Goal: Task Accomplishment & Management: Complete application form

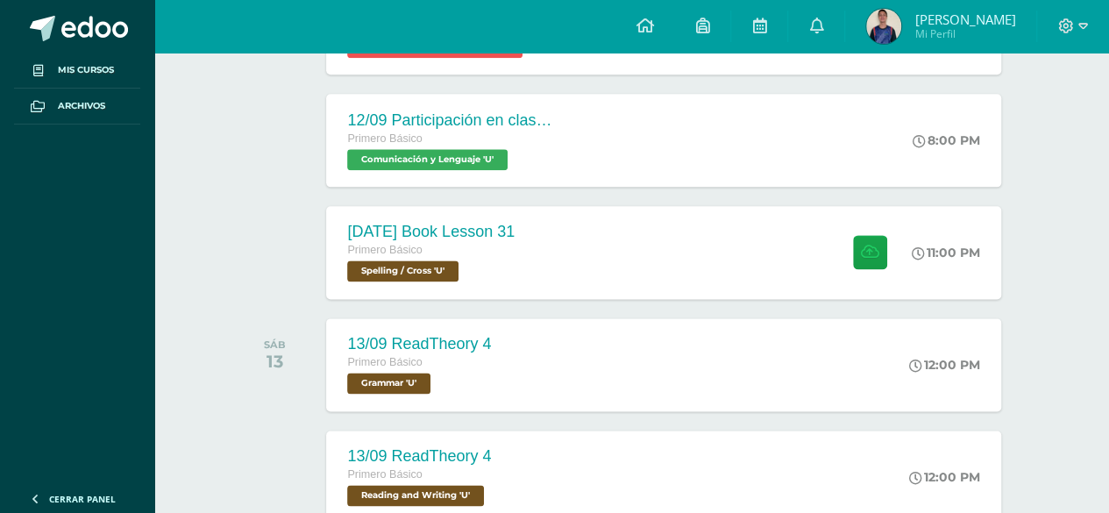
scroll to position [1174, 0]
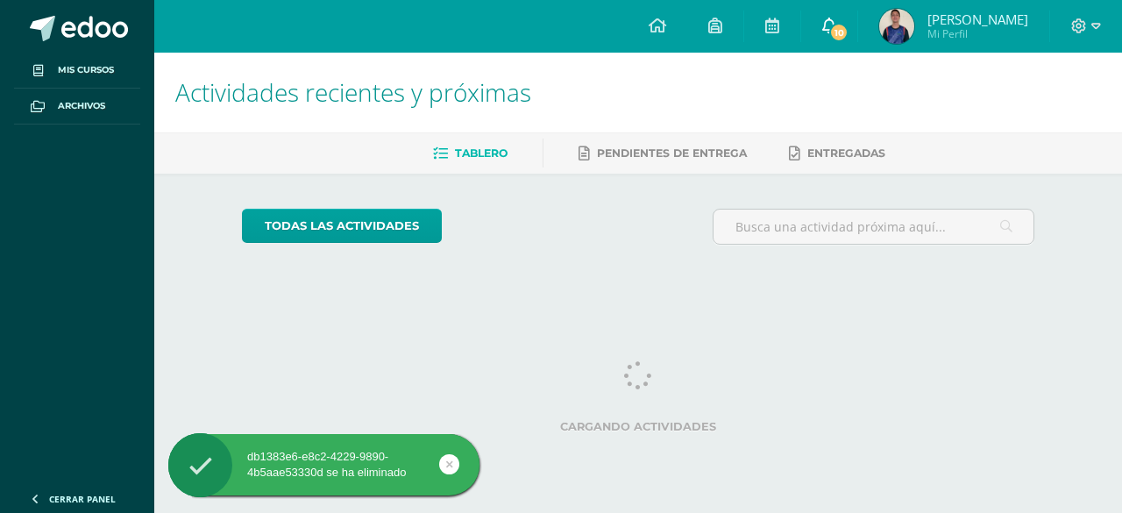
click at [848, 29] on span "10" at bounding box center [838, 32] width 19 height 19
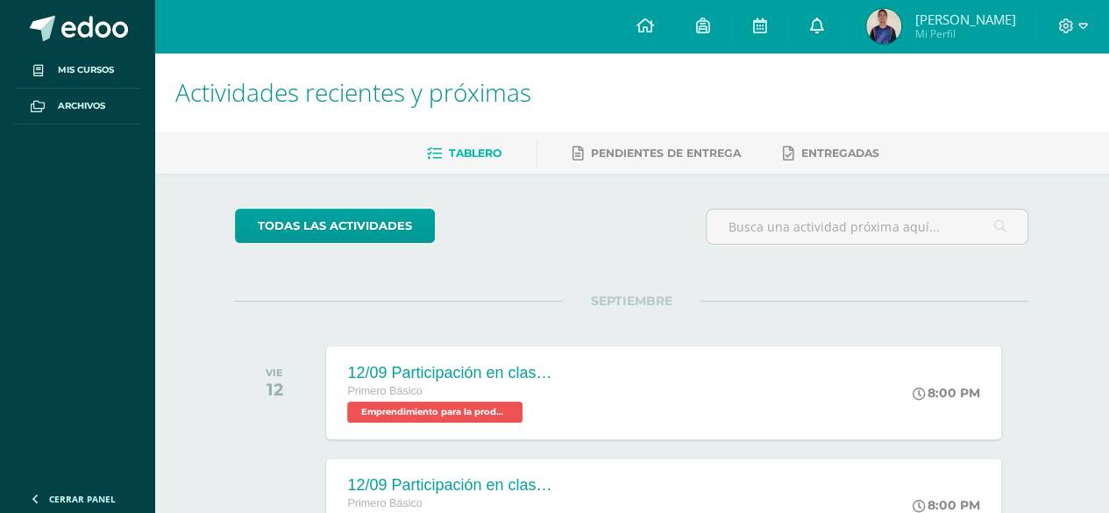
click at [823, 18] on icon at bounding box center [816, 26] width 14 height 16
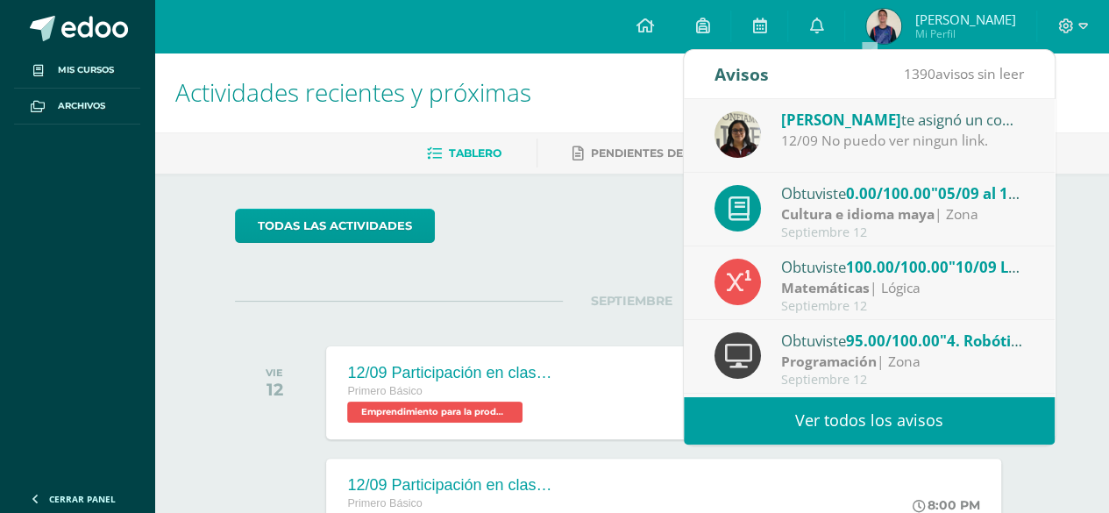
click at [903, 125] on div "Francis Ramos te asignó un comentario en '05/09 al 11/09 Video de personaje des…" at bounding box center [903, 119] width 244 height 23
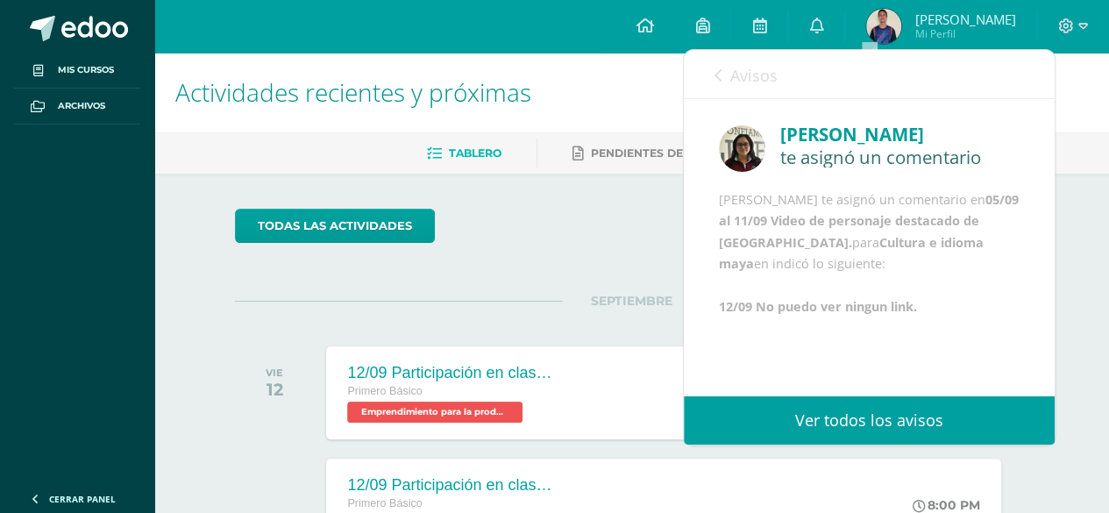
scroll to position [25, 0]
click at [798, 272] on b "Cultura e idioma maya" at bounding box center [851, 253] width 265 height 38
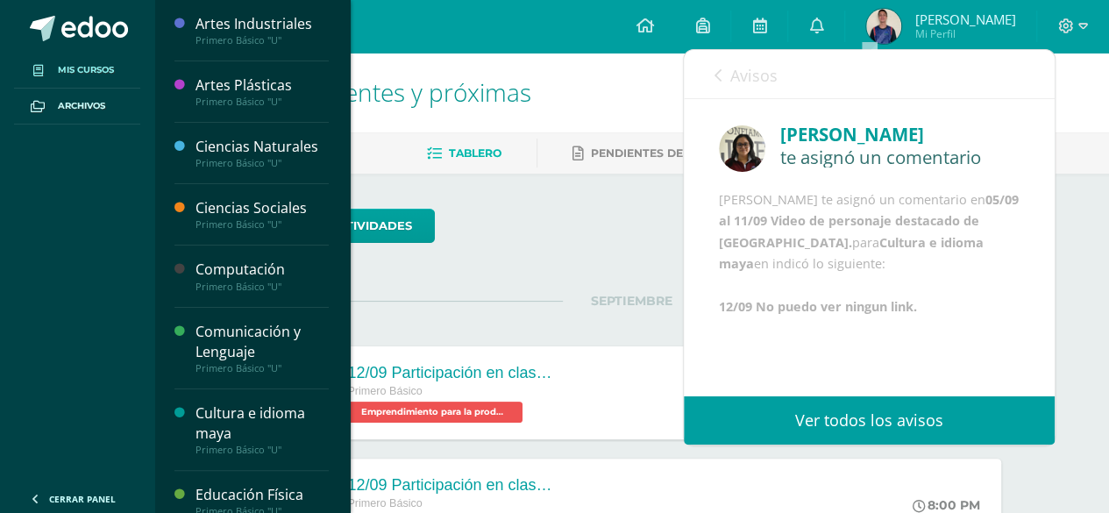
click at [91, 63] on span "Mis cursos" at bounding box center [86, 70] width 56 height 14
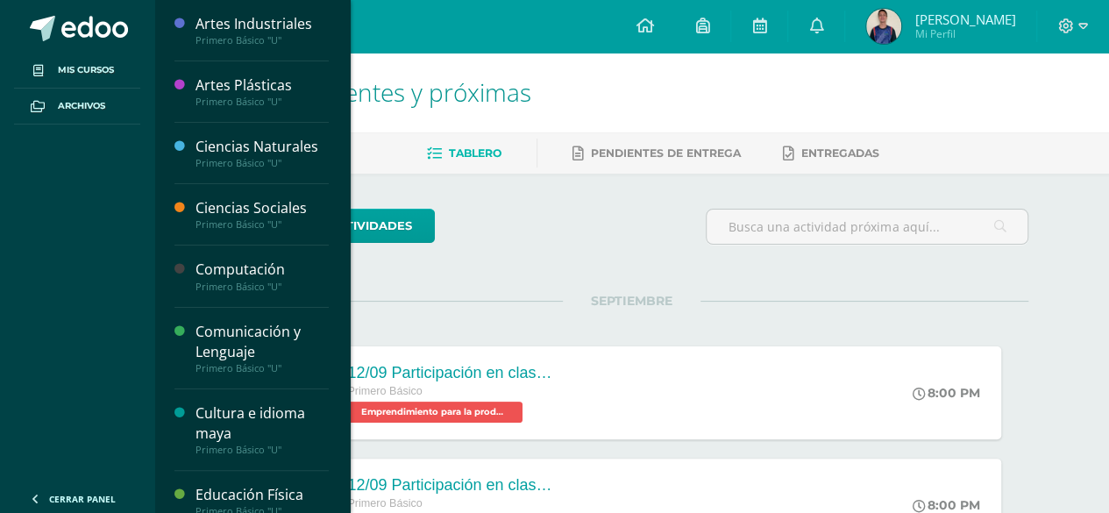
click at [222, 422] on div "Cultura e idioma maya" at bounding box center [261, 423] width 133 height 40
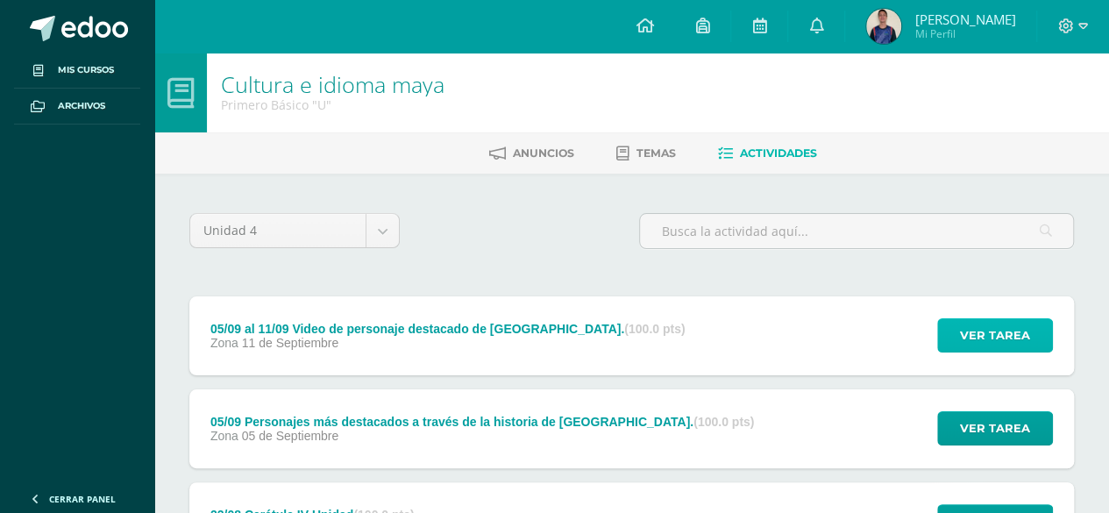
click at [971, 332] on span "Ver tarea" at bounding box center [995, 335] width 70 height 32
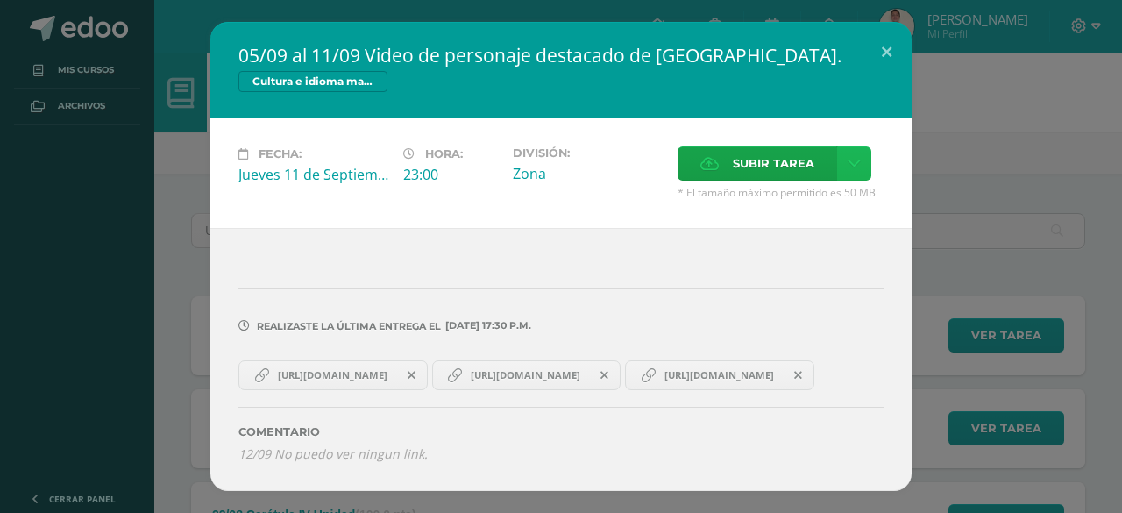
click at [841, 150] on link at bounding box center [854, 163] width 34 height 34
click at [780, 194] on span "Subir enlace" at bounding box center [779, 186] width 74 height 17
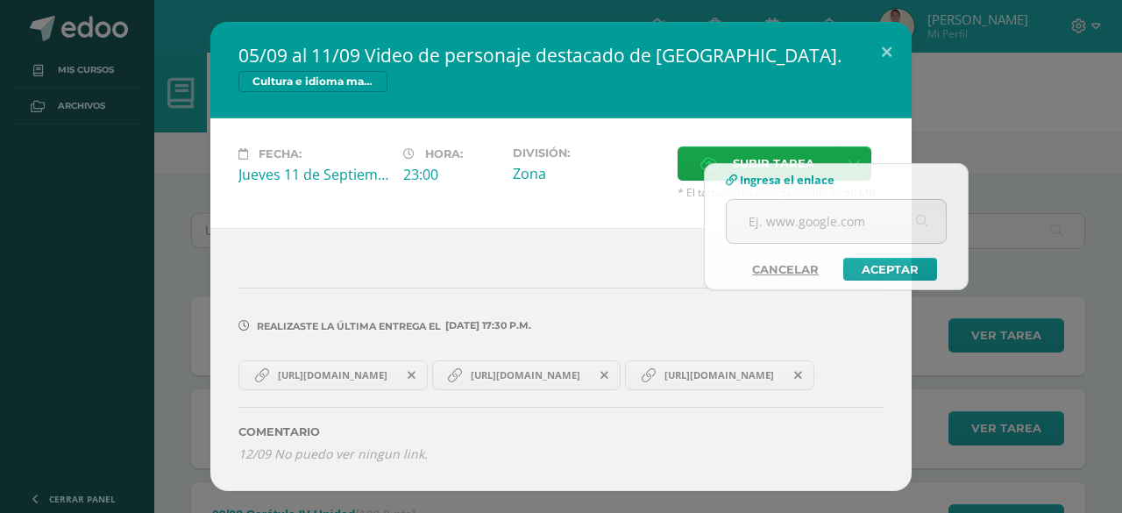
click at [777, 332] on div "Realizaste la última entrega el [DATE] 17:30 p.m." at bounding box center [560, 313] width 645 height 84
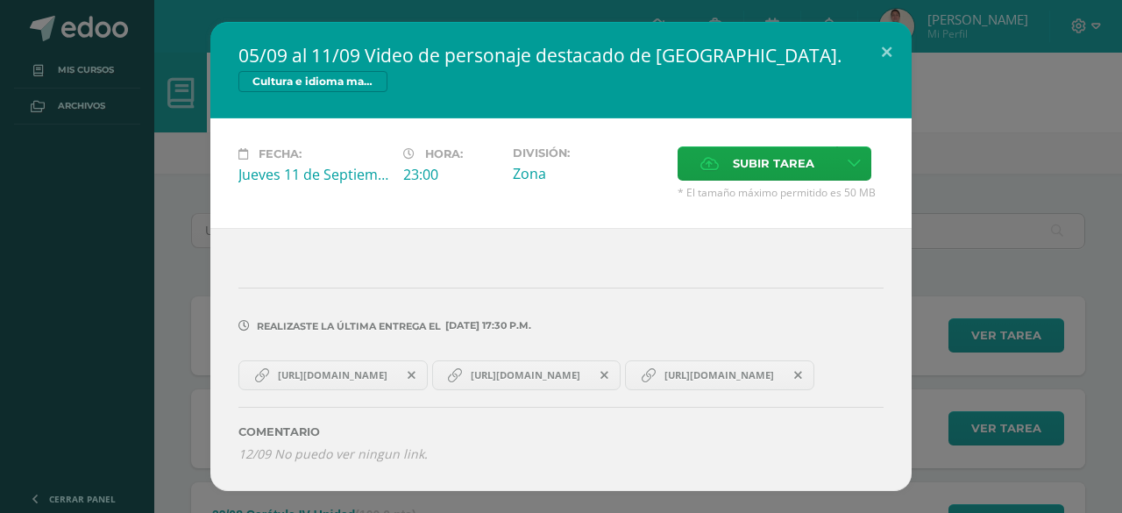
click at [351, 479] on div "Realizaste la última entrega el 11 DE Septiembre A LAS 17:30 p.m. ?" at bounding box center [560, 359] width 701 height 262
click at [883, 29] on button at bounding box center [887, 52] width 50 height 60
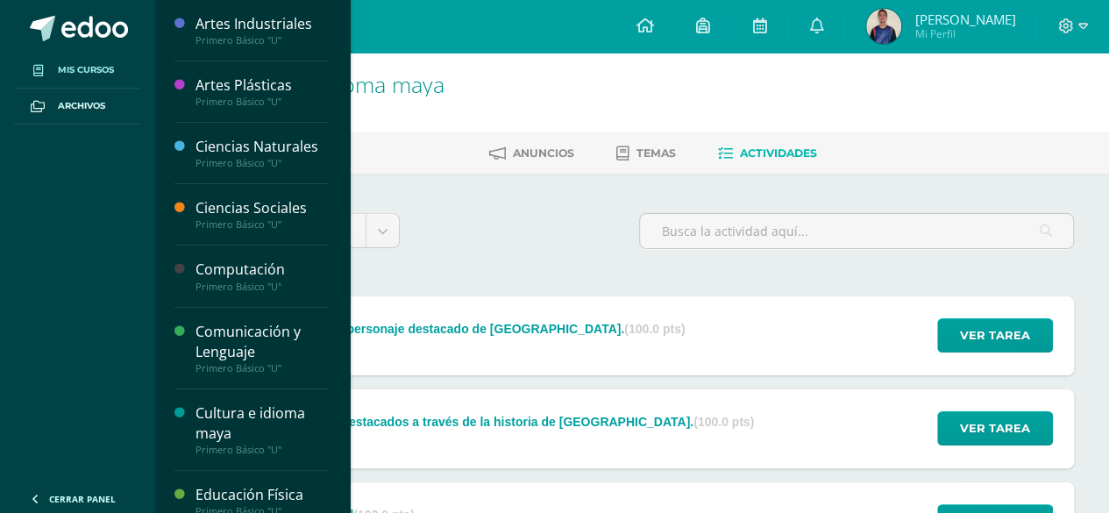
click at [92, 79] on link "Mis cursos" at bounding box center [77, 71] width 126 height 36
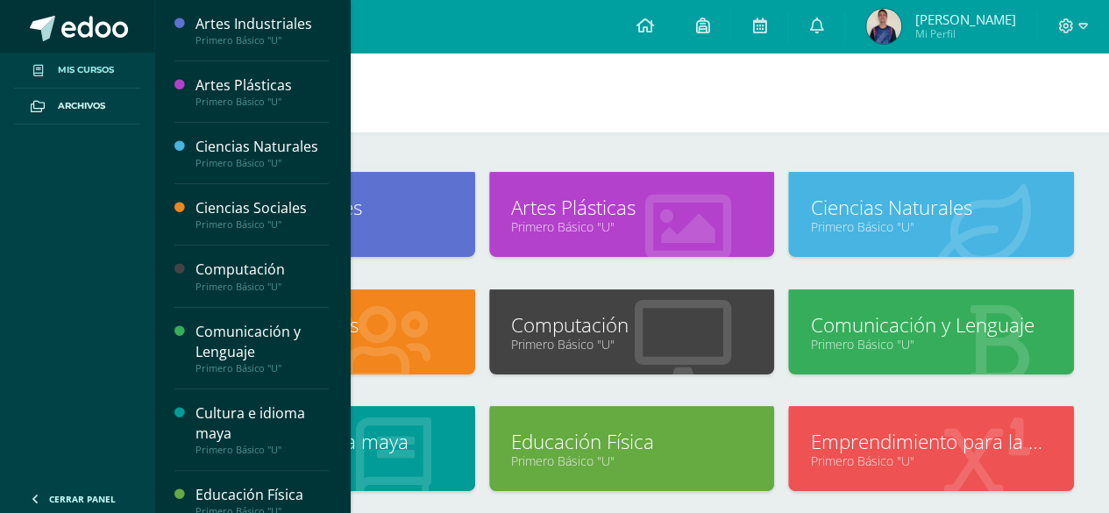
click at [73, 41] on span at bounding box center [94, 29] width 67 height 26
